Goal: Find specific page/section: Find specific page/section

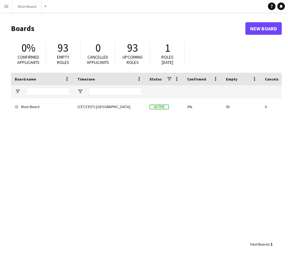
click at [6, 7] on app-icon "Menu" at bounding box center [6, 6] width 5 height 5
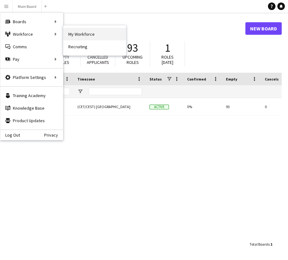
click at [79, 32] on link "My Workforce" at bounding box center [94, 34] width 63 height 13
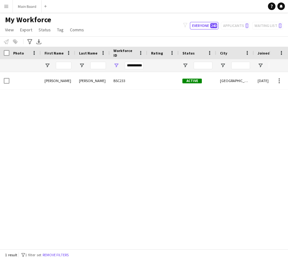
click at [140, 67] on div "**********" at bounding box center [134, 66] width 19 height 8
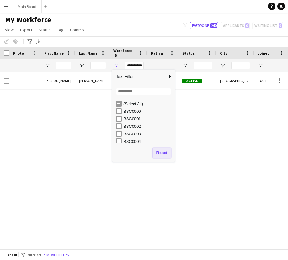
click at [162, 153] on button "Reset" at bounding box center [162, 153] width 19 height 10
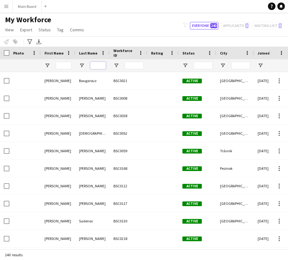
click at [96, 66] on input "Last Name Filter Input" at bounding box center [98, 66] width 16 height 8
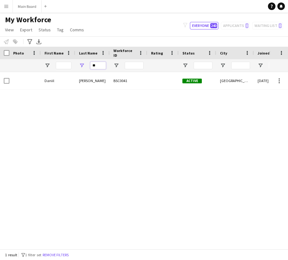
type input "*"
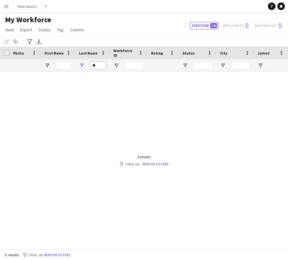
type input "*"
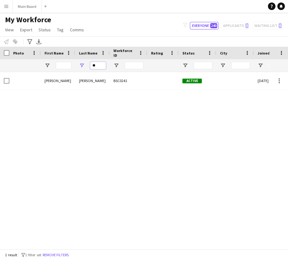
type input "*"
